Goal: Information Seeking & Learning: Understand process/instructions

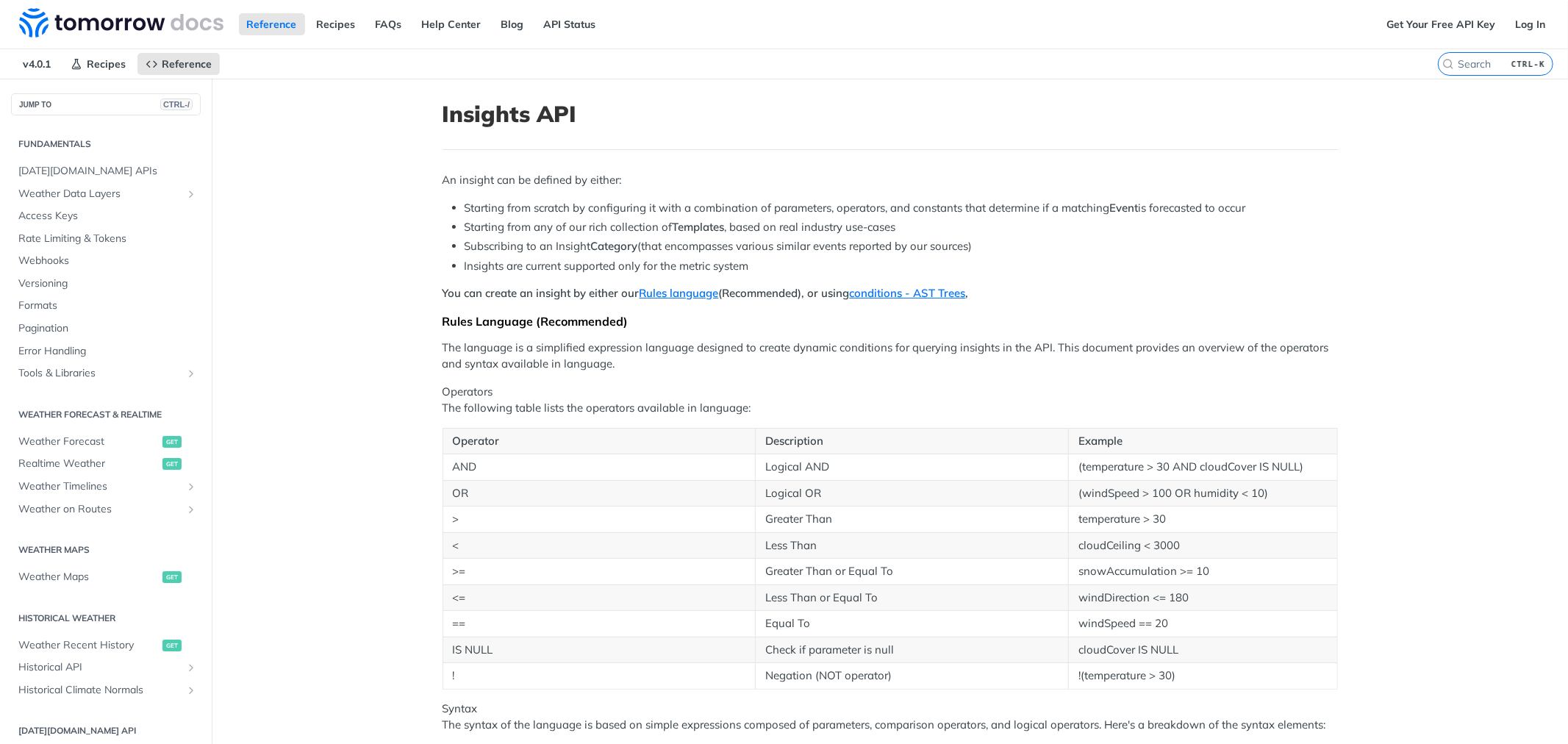
scroll to position [12, 0]
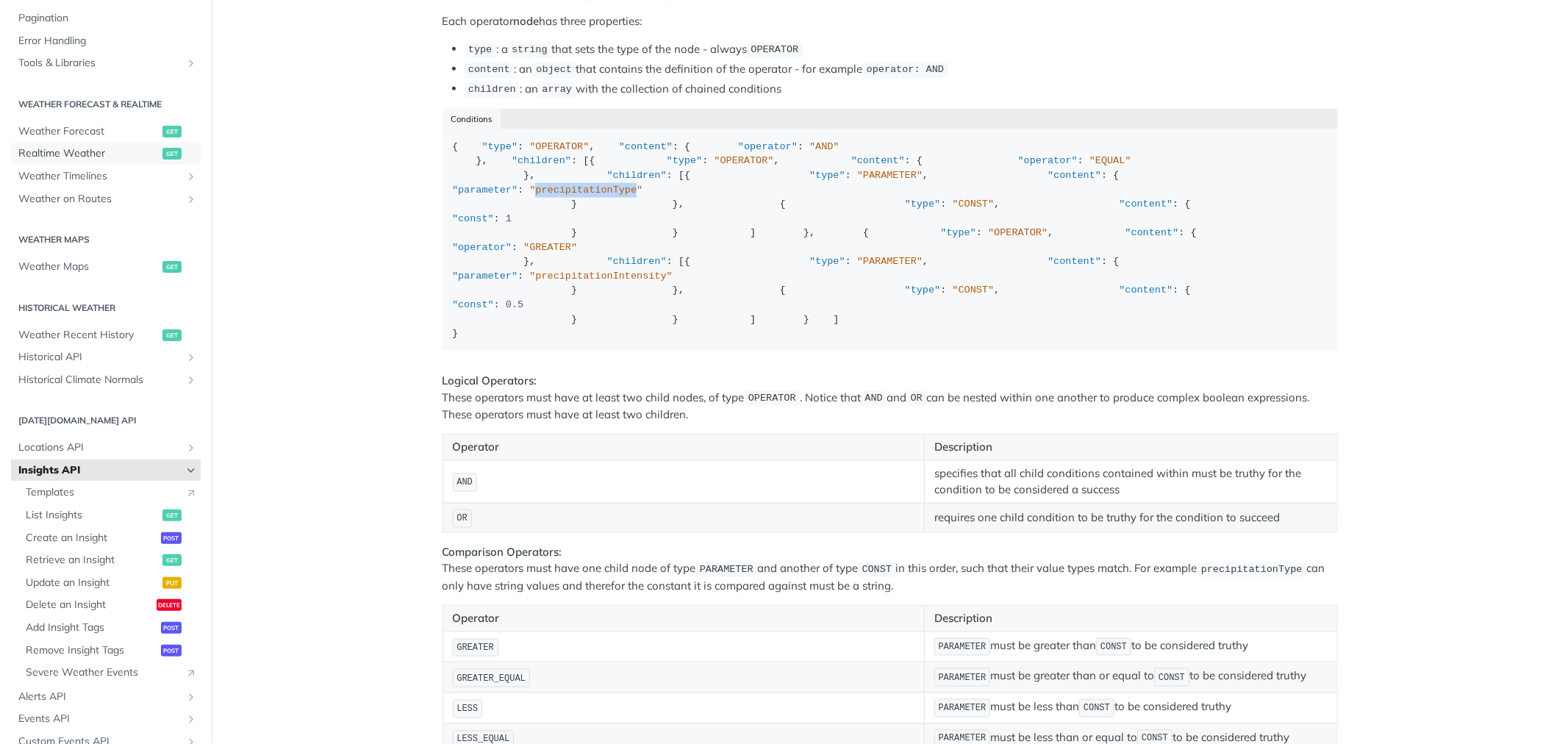
click at [63, 156] on span "Realtime Weather" at bounding box center [88, 154] width 140 height 14
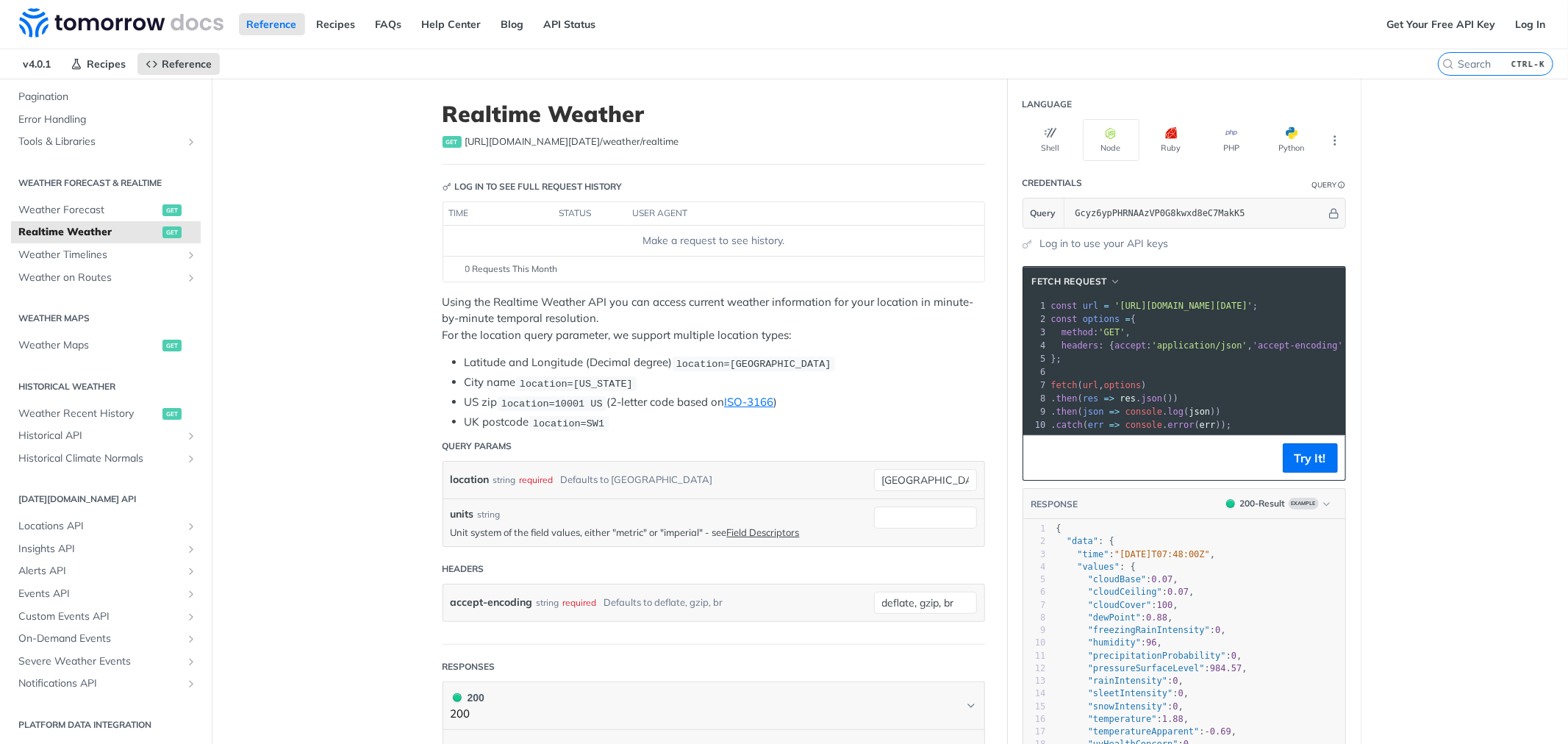
click at [674, 527] on p "Unit system of the field values, either "metric" or "imperial" - see Field Desc…" at bounding box center [658, 532] width 416 height 13
copy p "imperial"
click at [905, 517] on input "units" at bounding box center [925, 518] width 103 height 22
paste input "imperial"
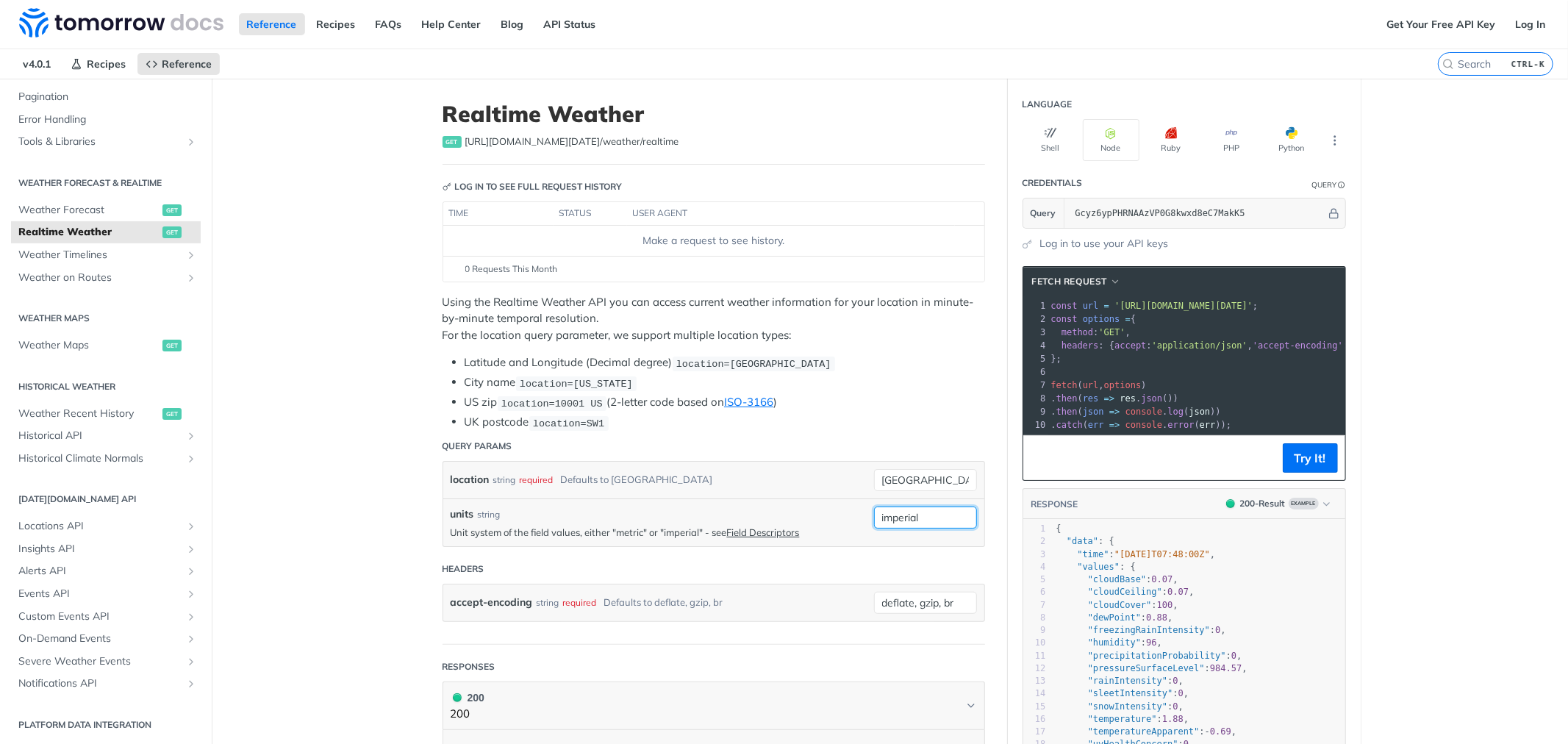
type input "imperial"
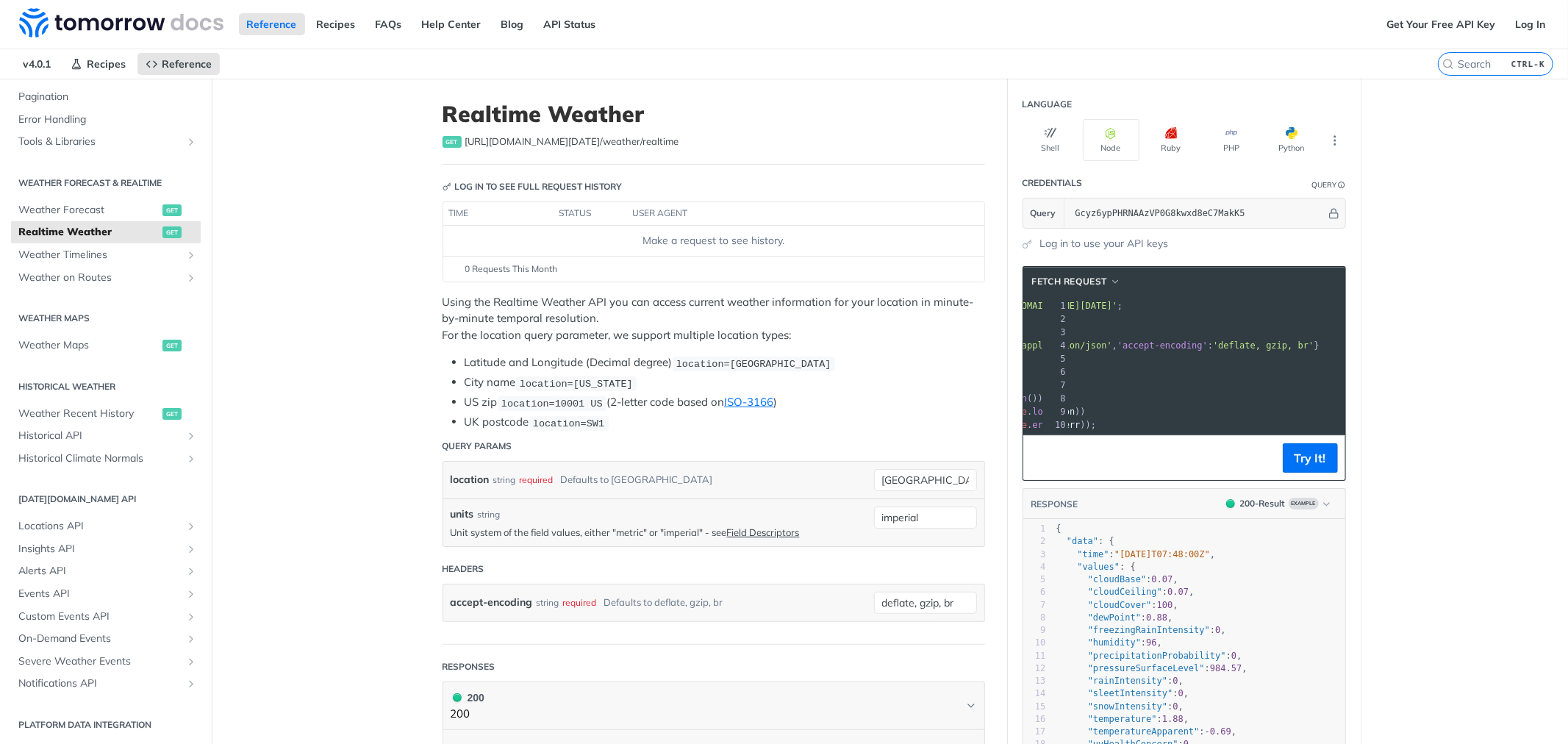
scroll to position [0, 155]
